Goal: Information Seeking & Learning: Learn about a topic

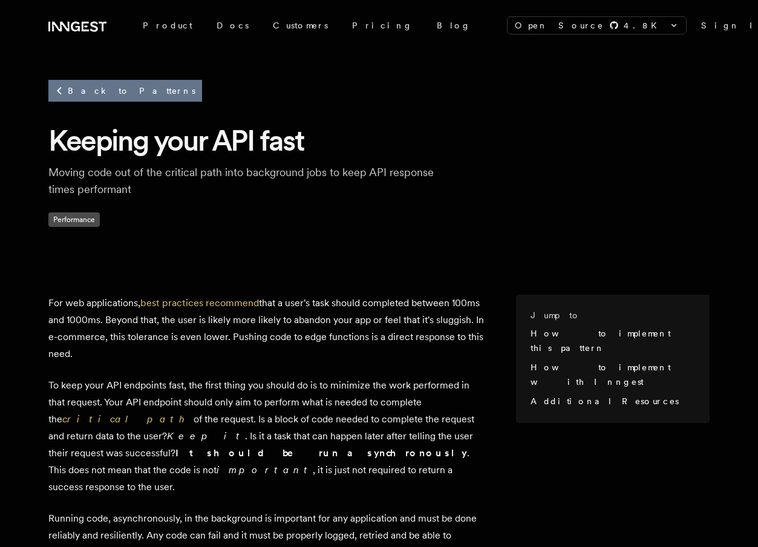
click at [106, 89] on link "Back to Patterns" at bounding box center [125, 91] width 154 height 22
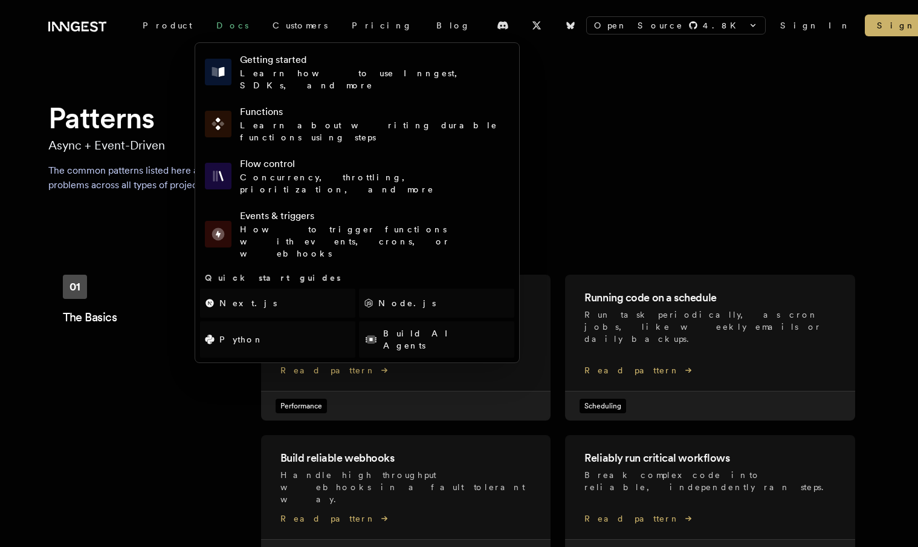
click at [204, 24] on link "Docs" at bounding box center [232, 26] width 56 height 22
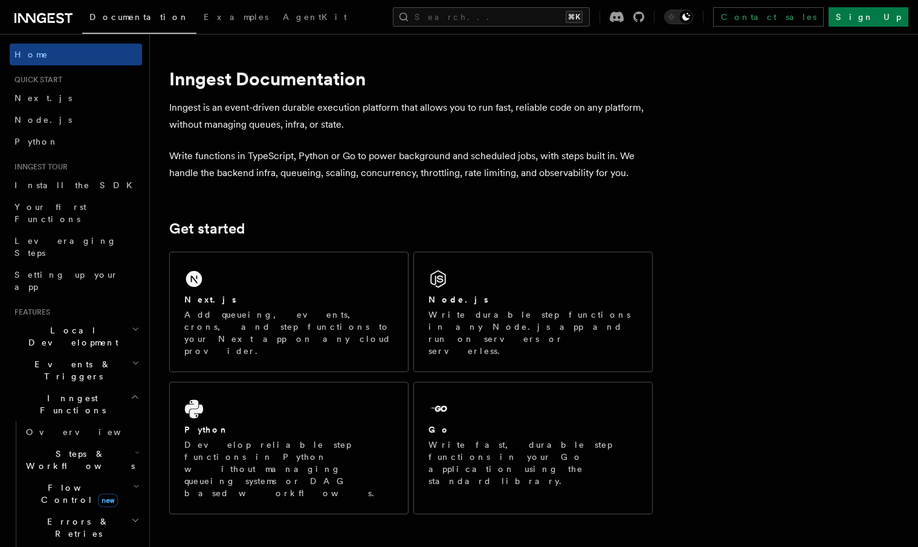
scroll to position [111, 0]
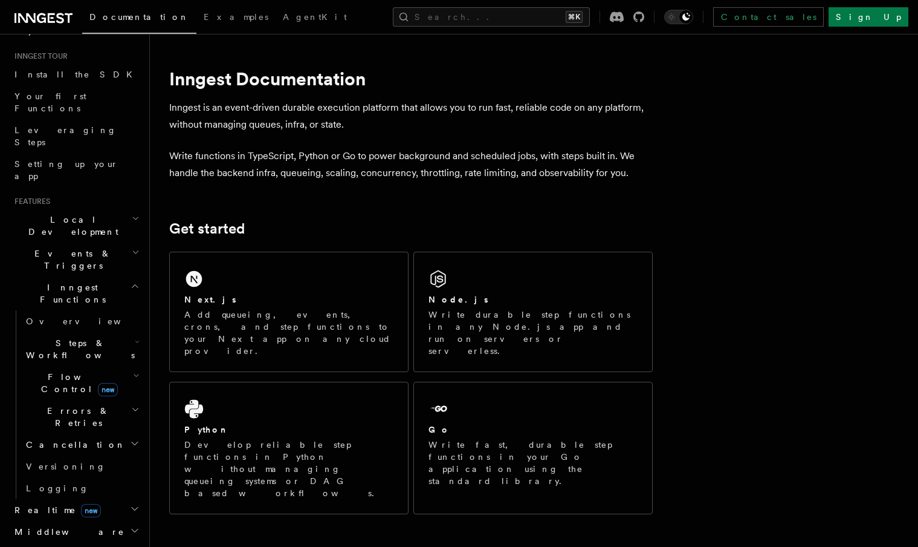
click at [70, 337] on span "Steps & Workflows" at bounding box center [78, 349] width 114 height 24
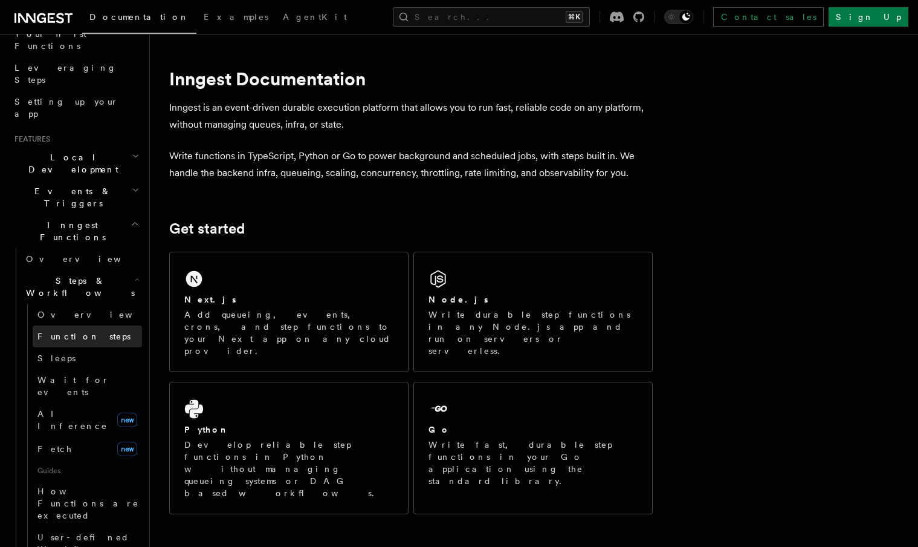
scroll to position [193, 0]
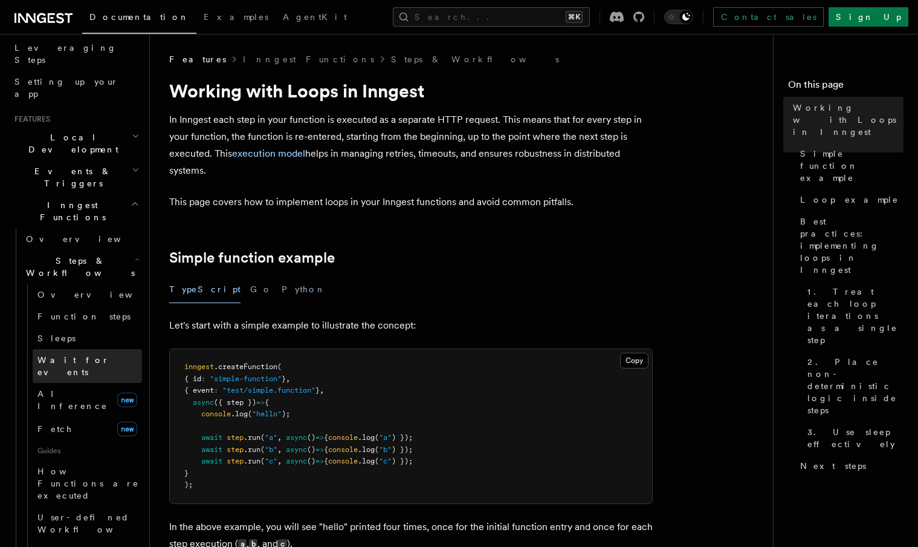
click at [77, 355] on span "Wait for events" at bounding box center [73, 366] width 72 height 22
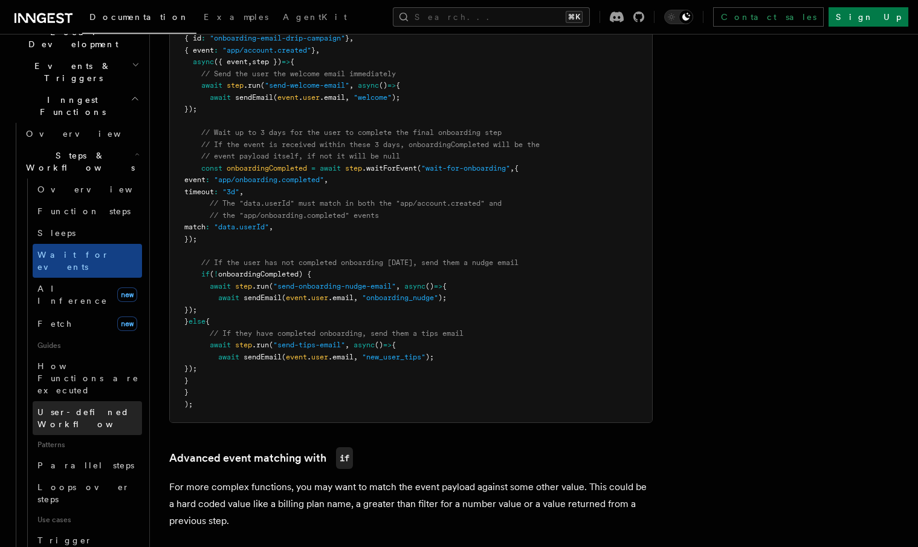
scroll to position [299, 0]
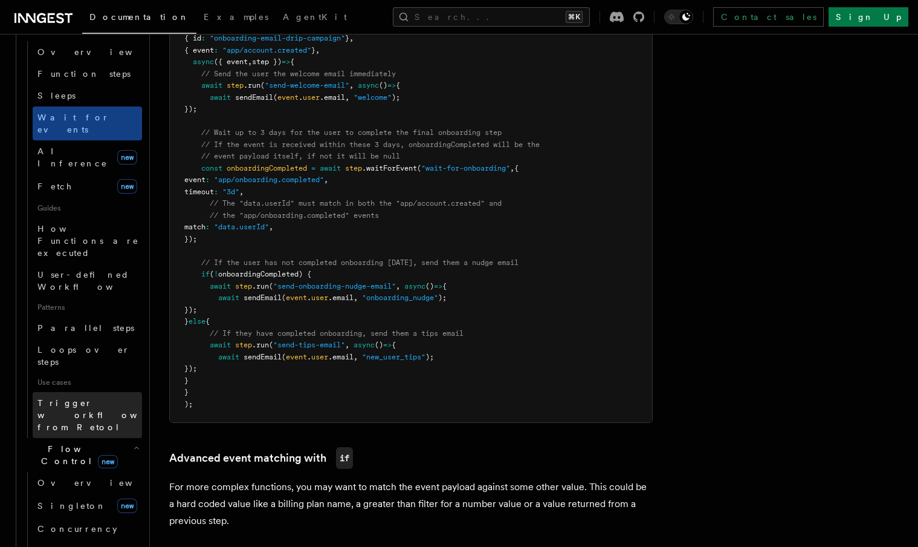
scroll to position [530, 0]
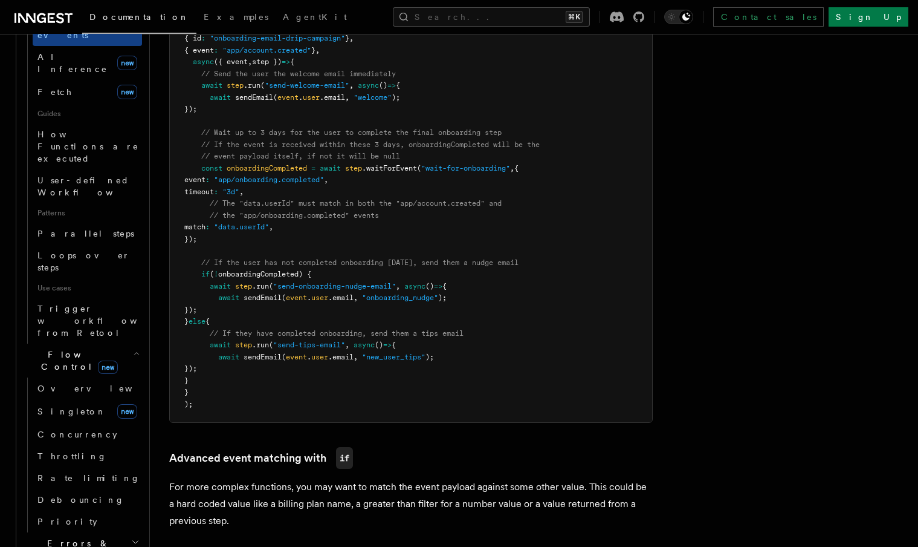
click at [73, 537] on span "Errors & Retries" at bounding box center [76, 549] width 110 height 24
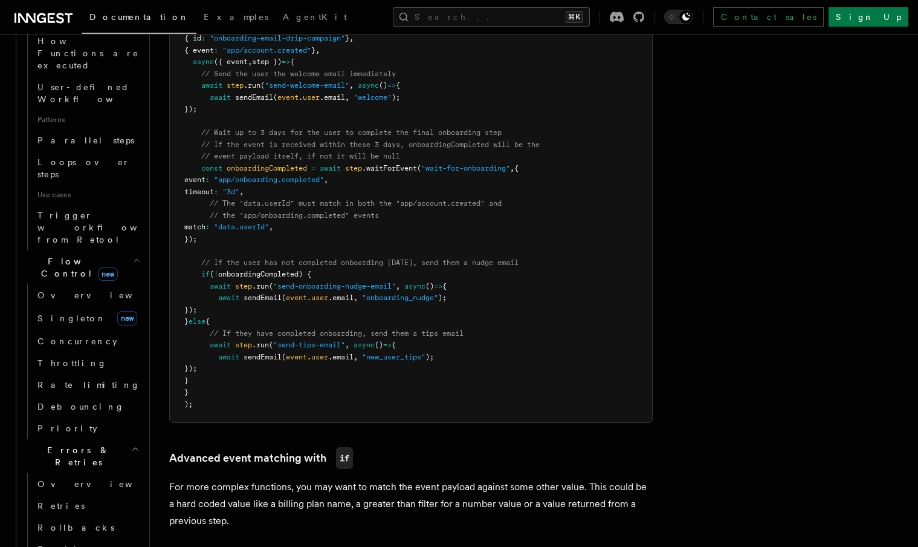
scroll to position [625, 0]
click at [80, 493] on link "Retries" at bounding box center [87, 504] width 109 height 22
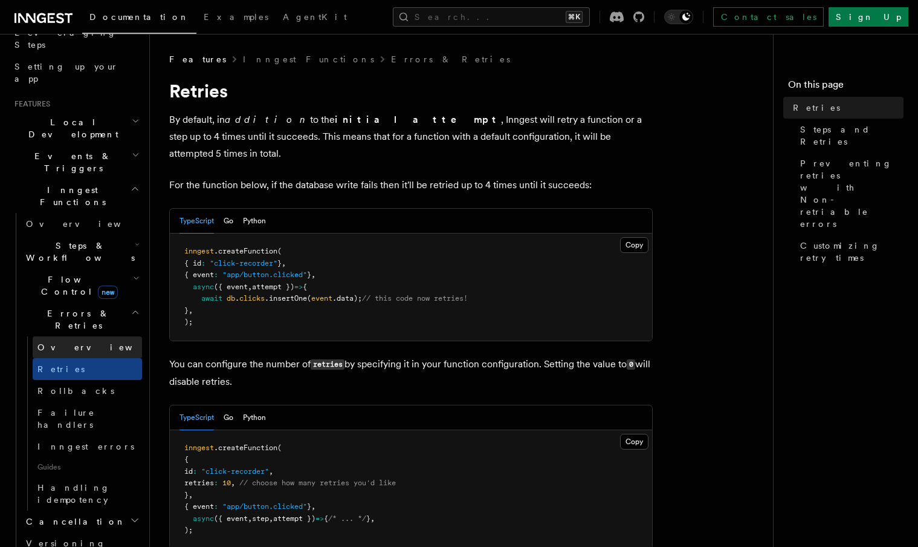
scroll to position [192, 0]
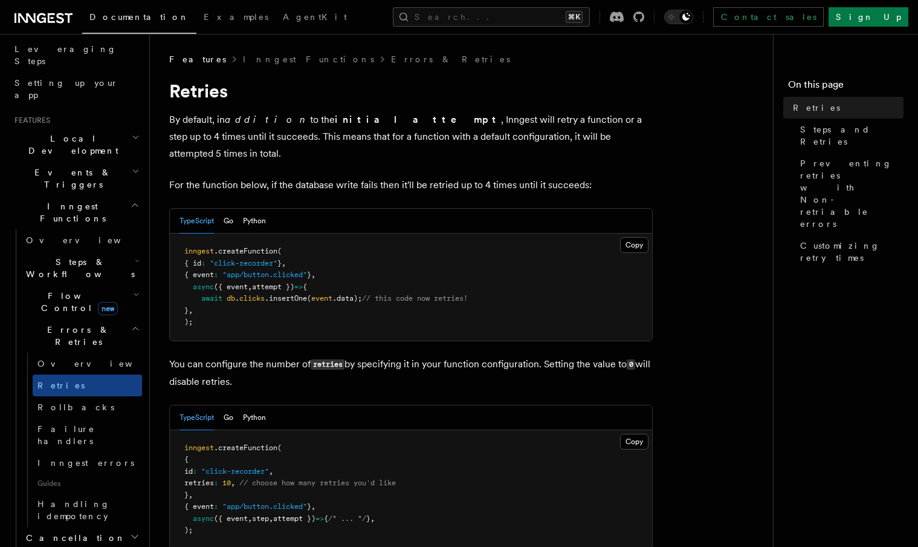
click at [74, 256] on span "Steps & Workflows" at bounding box center [78, 268] width 114 height 24
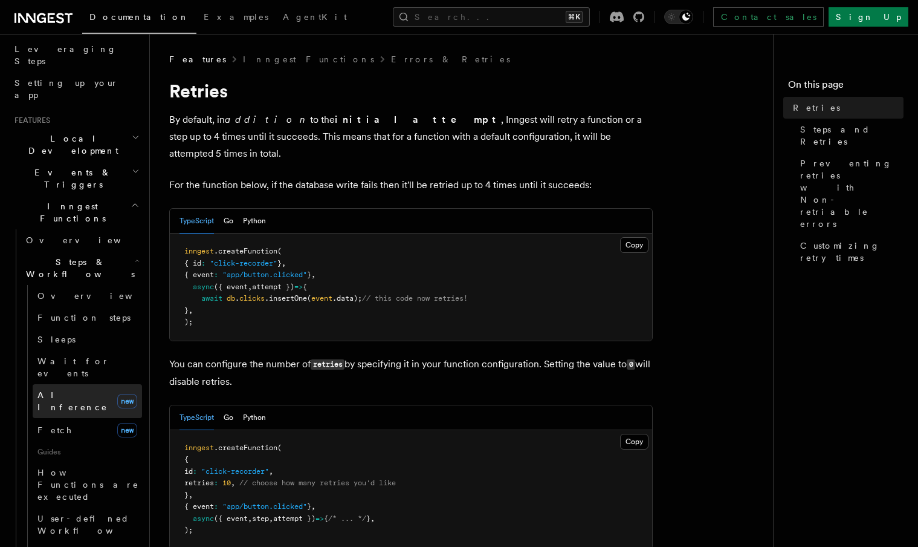
click at [77, 384] on link "AI Inference new" at bounding box center [87, 401] width 109 height 34
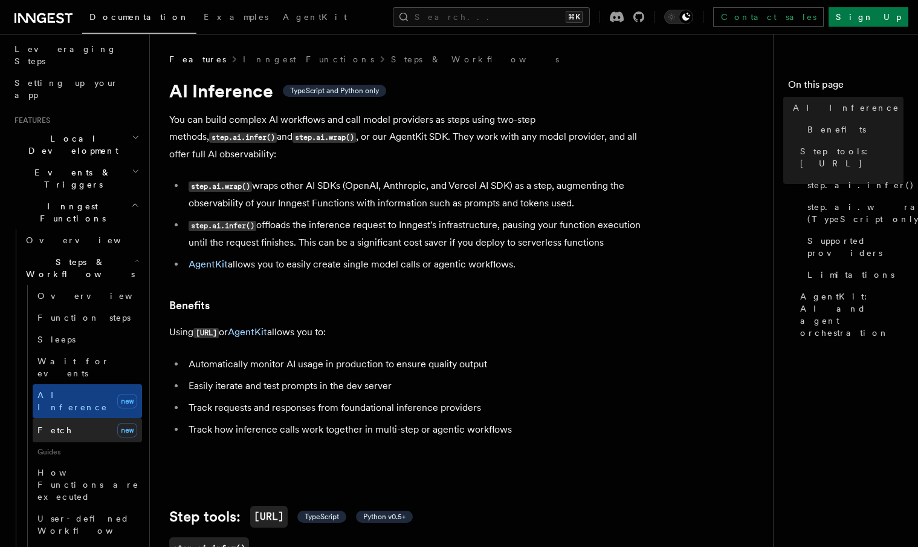
click at [82, 418] on link "Fetch new" at bounding box center [87, 430] width 109 height 24
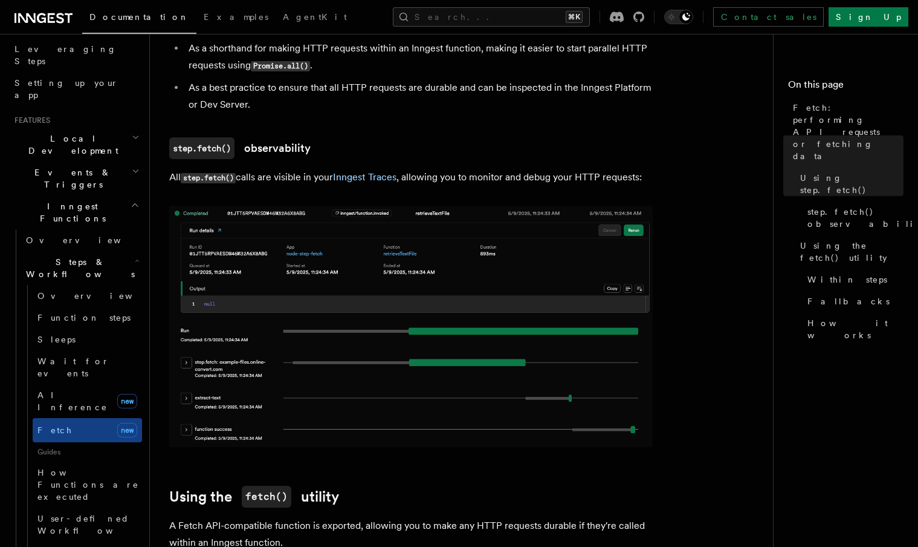
scroll to position [1123, 0]
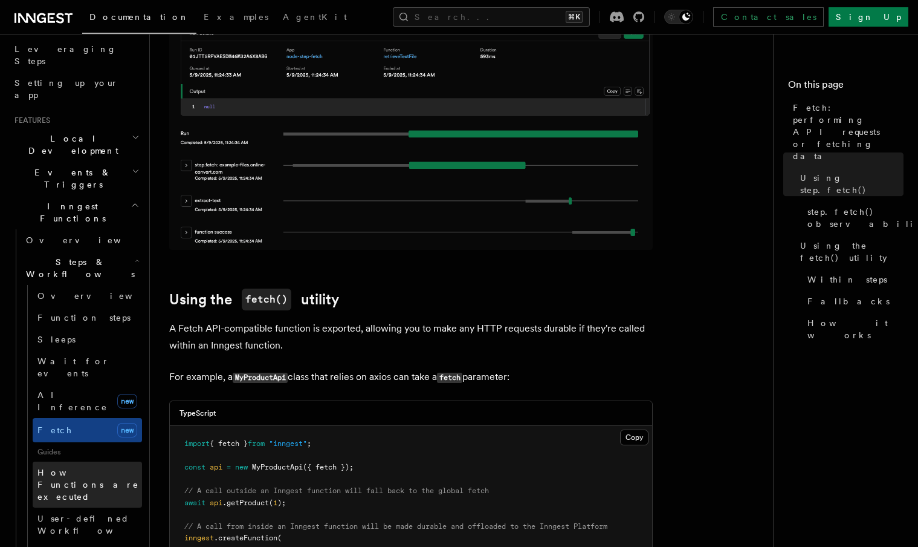
click at [93, 467] on span "How Functions are executed" at bounding box center [88, 484] width 102 height 34
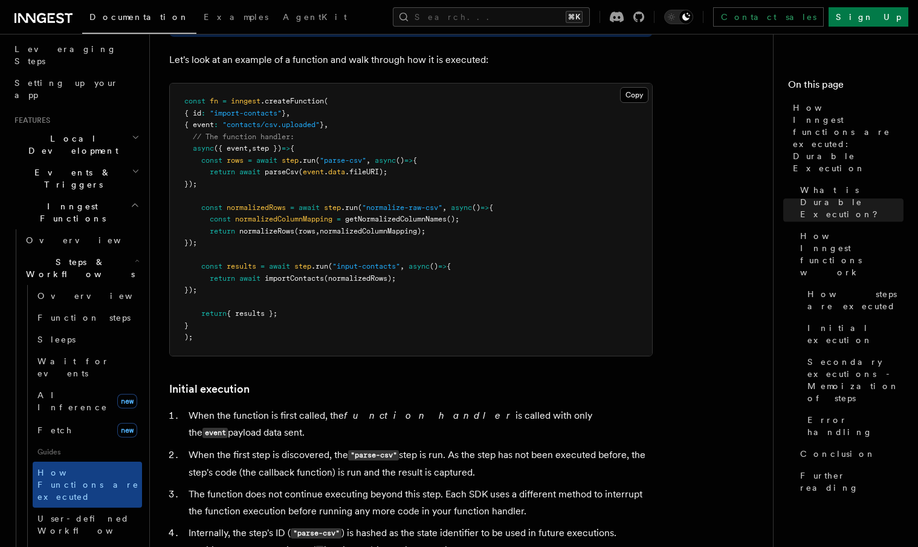
scroll to position [1175, 0]
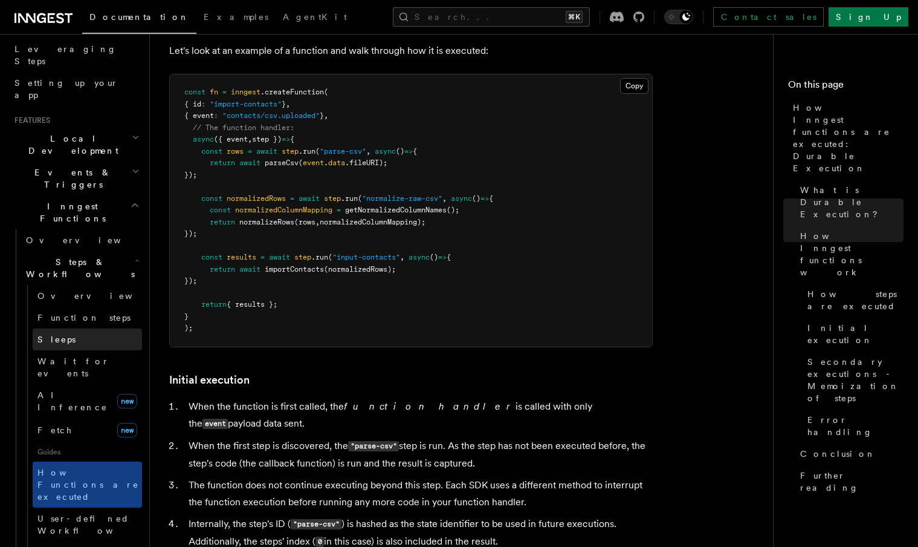
click at [59, 328] on link "Sleeps" at bounding box center [87, 339] width 109 height 22
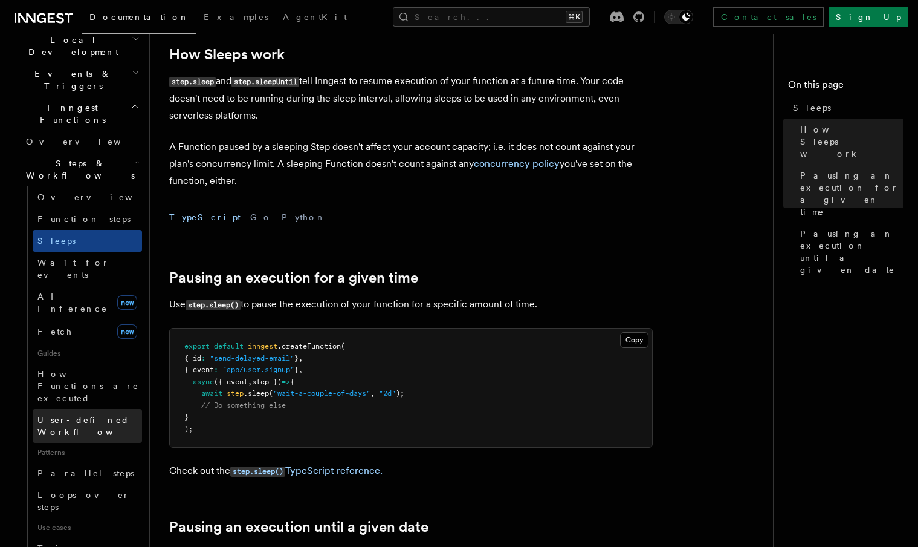
scroll to position [368, 0]
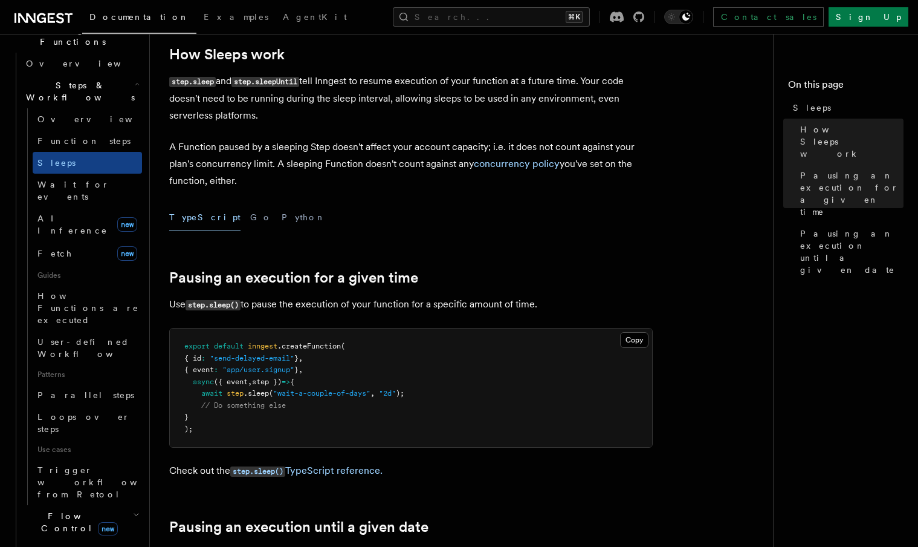
click at [133, 510] on icon "button" at bounding box center [136, 515] width 7 height 10
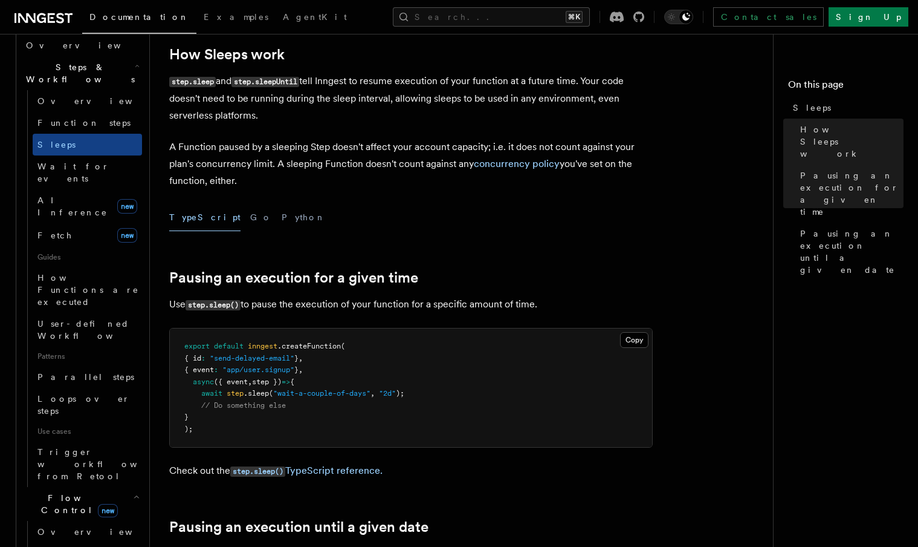
scroll to position [389, 0]
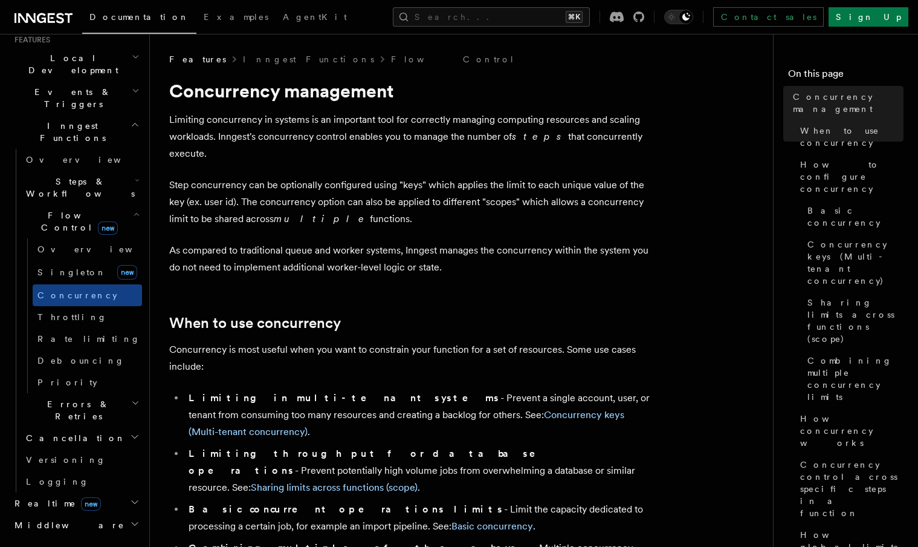
scroll to position [270, 0]
click at [91, 330] on link "Rate limiting" at bounding box center [87, 341] width 109 height 22
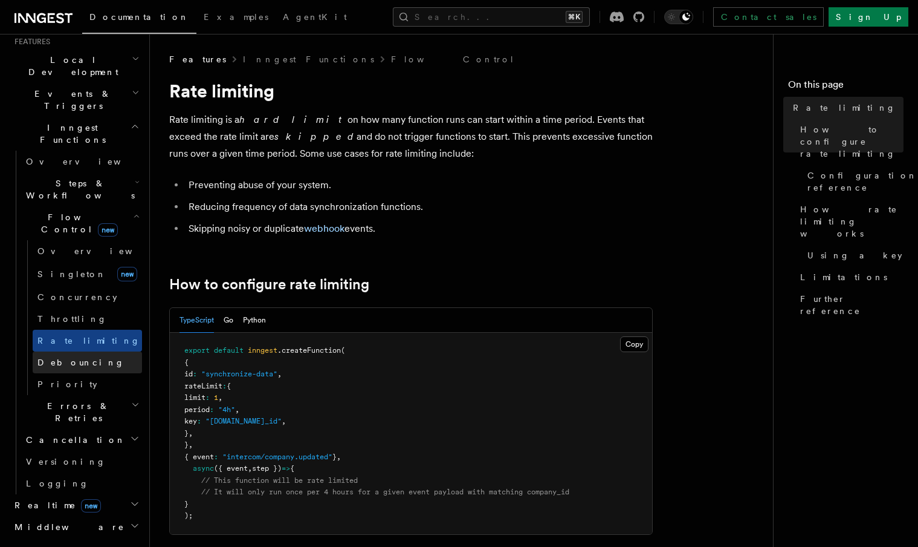
click at [92, 351] on link "Debouncing" at bounding box center [87, 362] width 109 height 22
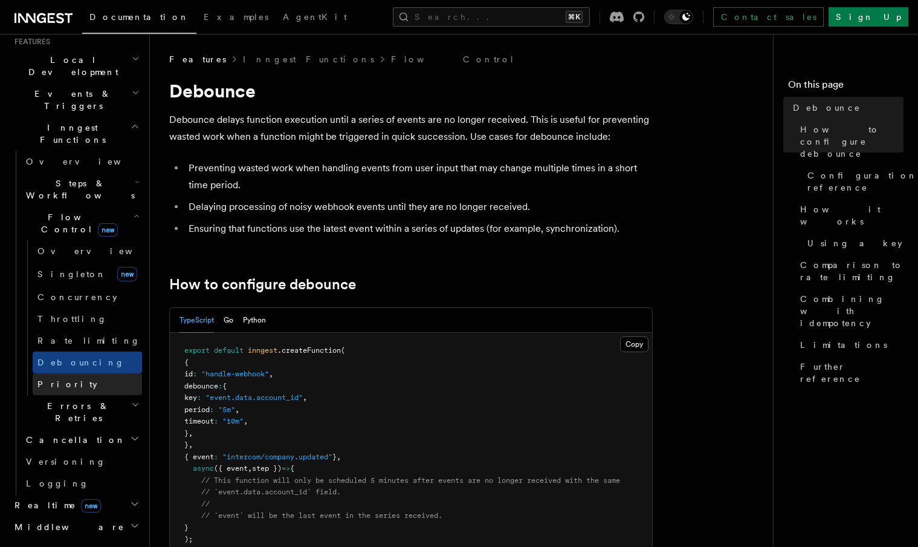
click at [76, 373] on link "Priority" at bounding box center [87, 384] width 109 height 22
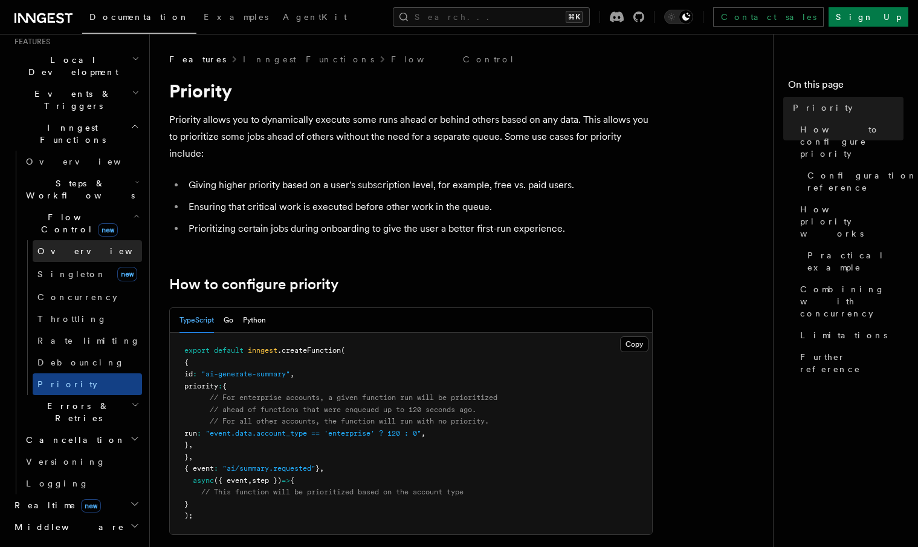
click at [70, 245] on span "Overview" at bounding box center [99, 251] width 125 height 12
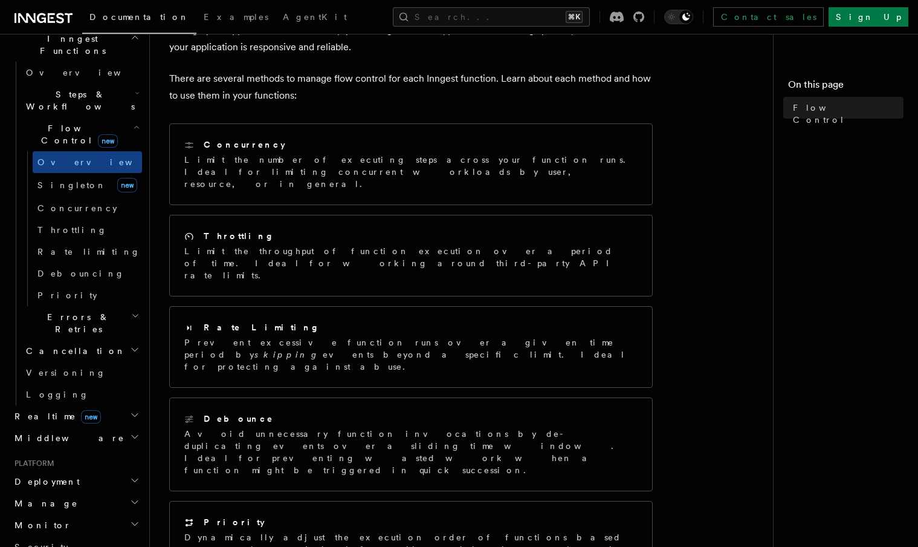
scroll to position [373, 0]
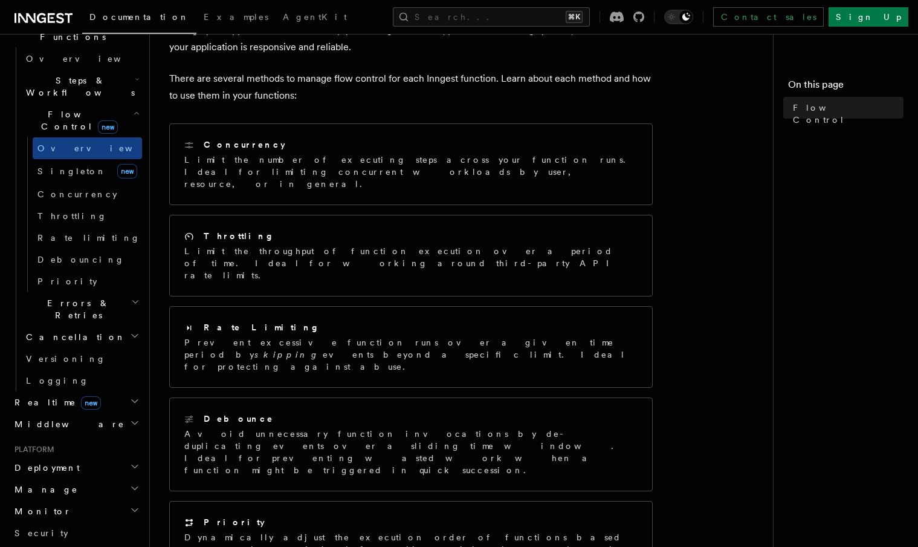
click at [98, 391] on h2 "Realtime new" at bounding box center [76, 402] width 132 height 22
click at [97, 326] on div "Home Quick start Next.js Node.js Python Inngest tour Install the SDK Your first…" at bounding box center [76, 266] width 132 height 1192
click at [100, 413] on h2 "Middleware" at bounding box center [76, 424] width 132 height 22
click at [104, 413] on h2 "Middleware" at bounding box center [76, 424] width 132 height 22
